Goal: Find specific page/section: Find specific page/section

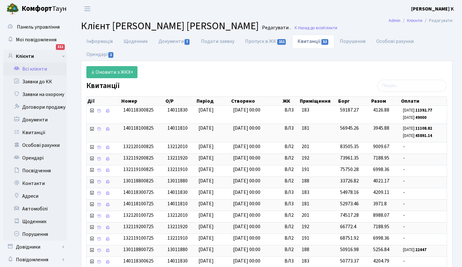
select select "25"
click at [38, 70] on link "Всі клієнти" at bounding box center [35, 69] width 64 height 13
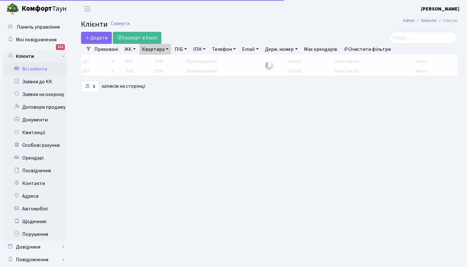
select select "25"
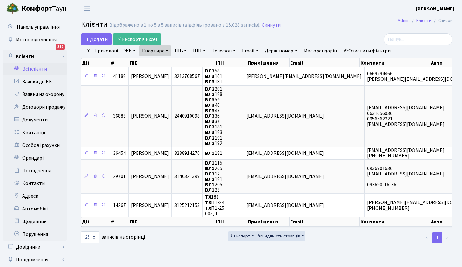
click at [170, 50] on link "Квартира" at bounding box center [154, 50] width 31 height 11
drag, startPoint x: 158, startPoint y: 64, endPoint x: 142, endPoint y: 64, distance: 15.6
click at [143, 64] on input "181" at bounding box center [158, 63] width 37 height 12
click at [182, 51] on link "ПІБ" at bounding box center [180, 50] width 17 height 11
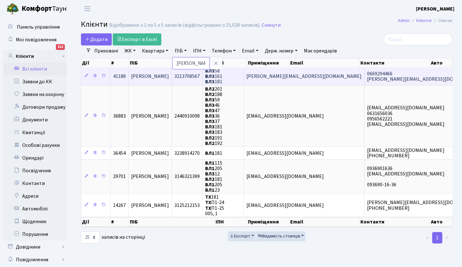
type input "урвант"
